Goal: Check status: Check status

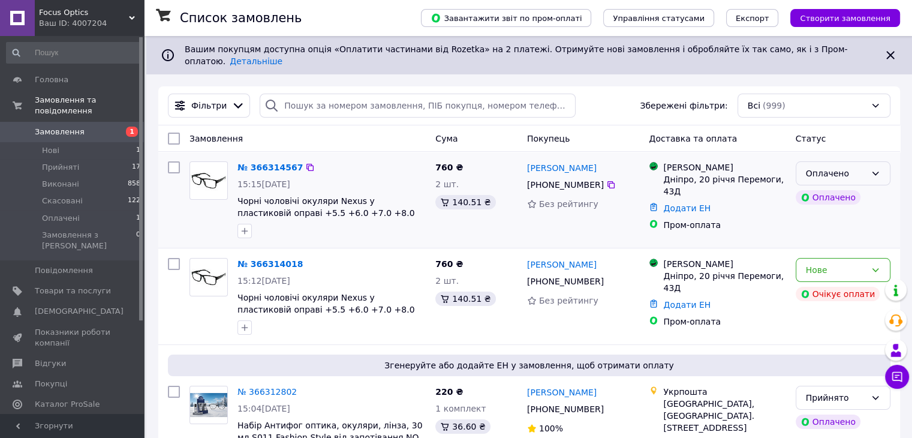
click at [875, 169] on icon at bounding box center [876, 174] width 10 height 10
click at [848, 189] on li "Прийнято" at bounding box center [843, 190] width 94 height 22
click at [273, 163] on link "№ 366314567" at bounding box center [266, 168] width 59 height 10
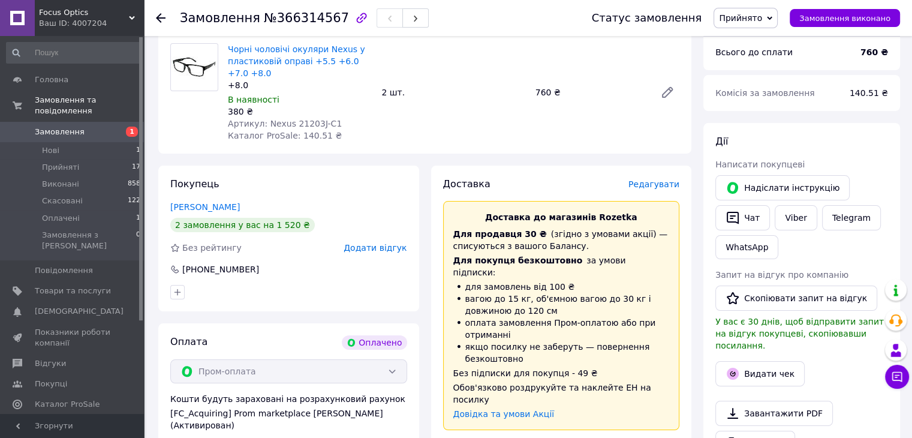
scroll to position [120, 0]
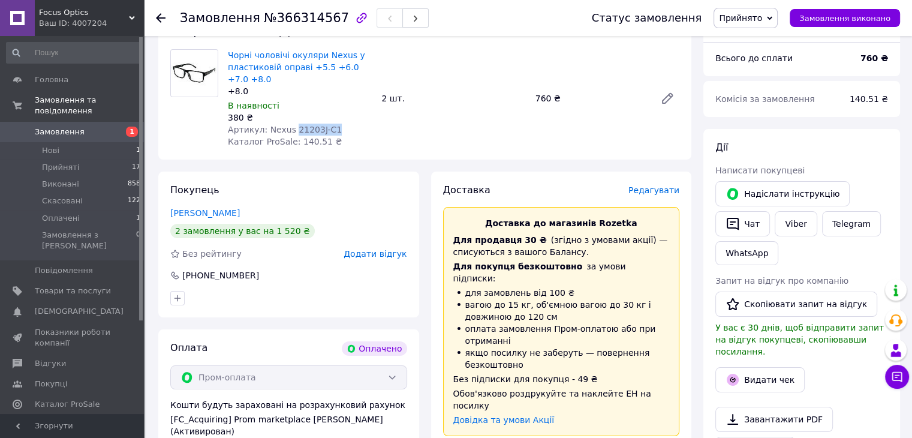
drag, startPoint x: 289, startPoint y: 131, endPoint x: 319, endPoint y: 131, distance: 30.0
click at [337, 131] on div "Артикул: Nexus 21203J-C1" at bounding box center [300, 130] width 144 height 12
copy span "21203J-C1"
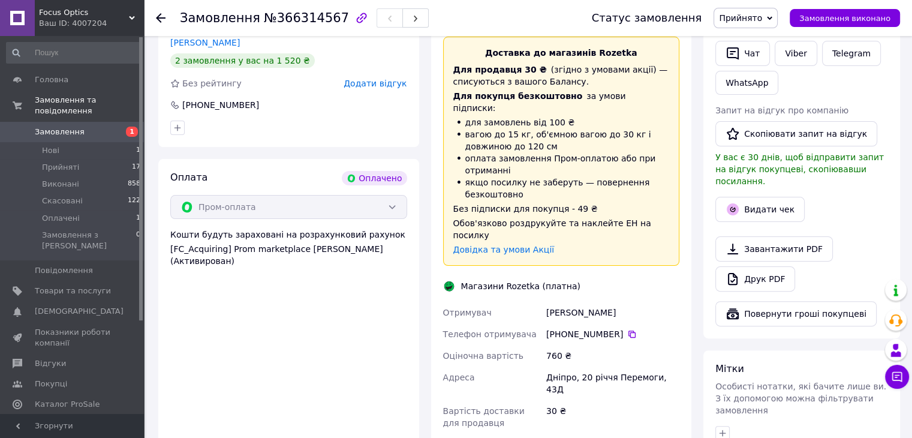
scroll to position [300, 0]
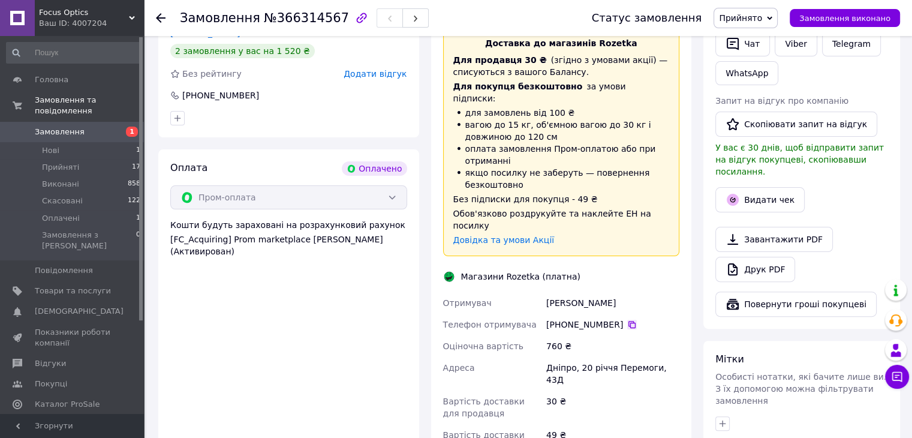
click at [627, 320] on icon at bounding box center [632, 325] width 10 height 10
drag, startPoint x: 907, startPoint y: 87, endPoint x: 868, endPoint y: 110, distance: 45.2
click at [907, 87] on div "Замовлення №366314567 Статус замовлення Прийнято Виконано Скасовано Оплачено За…" at bounding box center [529, 251] width 766 height 1031
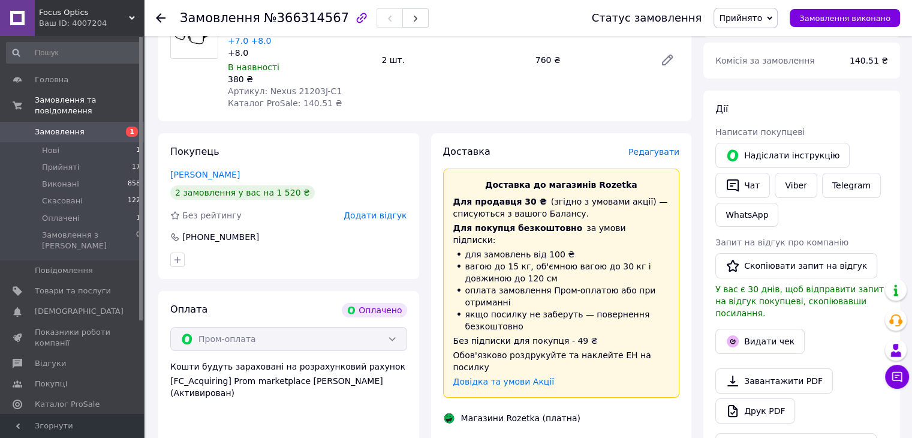
scroll to position [0, 0]
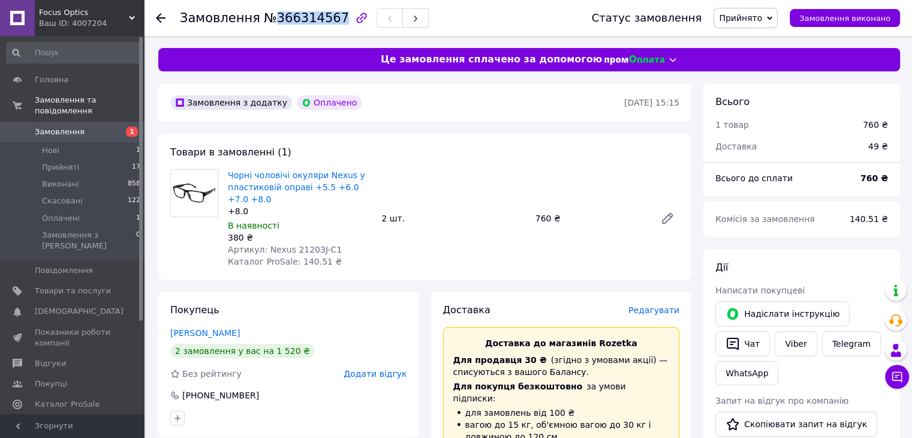
drag, startPoint x: 269, startPoint y: 21, endPoint x: 327, endPoint y: 23, distance: 58.2
click at [327, 23] on span "№366314567" at bounding box center [306, 18] width 85 height 14
copy span "366314567"
